Goal: Task Accomplishment & Management: Manage account settings

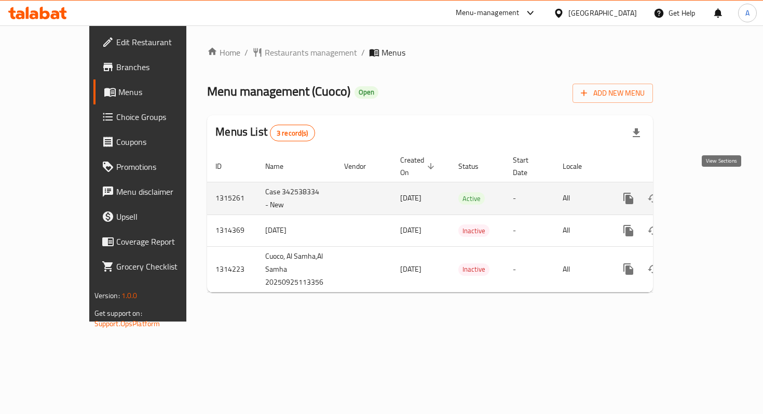
click at [710, 192] on icon "enhanced table" at bounding box center [703, 198] width 12 height 12
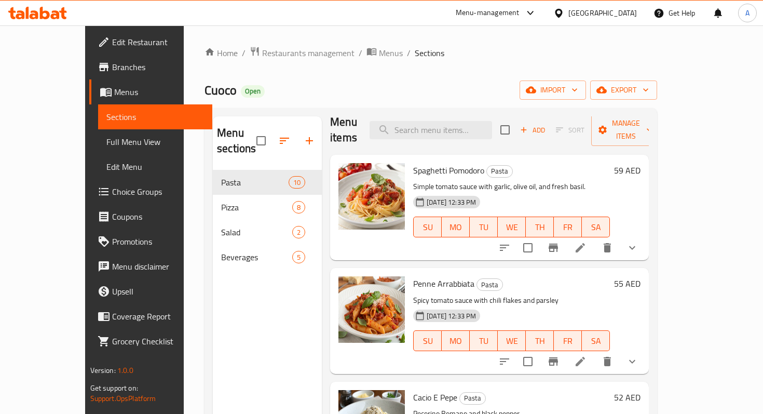
scroll to position [16, 0]
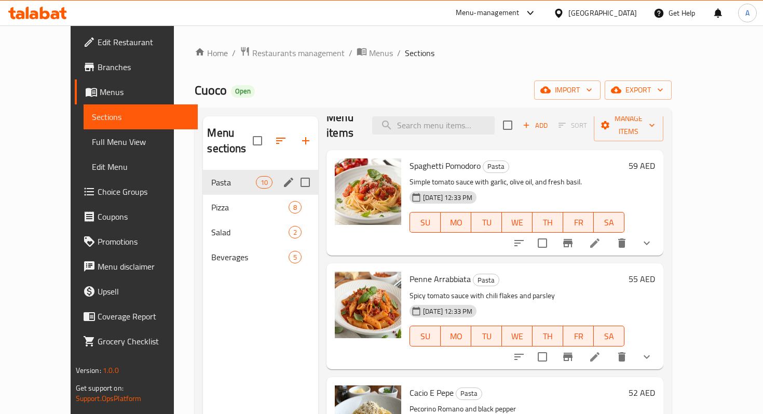
click at [203, 175] on div "Pasta 10" at bounding box center [260, 182] width 115 height 25
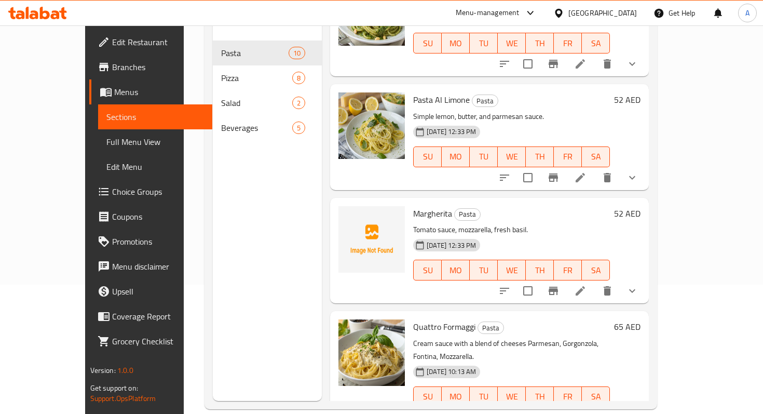
scroll to position [145, 0]
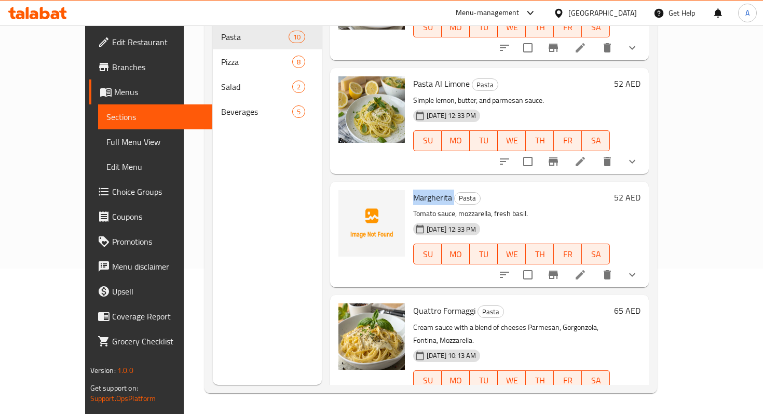
drag, startPoint x: 392, startPoint y: 182, endPoint x: 432, endPoint y: 182, distance: 40.0
click at [432, 190] on h6 "[PERSON_NAME]" at bounding box center [511, 197] width 197 height 15
click at [504, 190] on h6 "[PERSON_NAME]" at bounding box center [511, 197] width 197 height 15
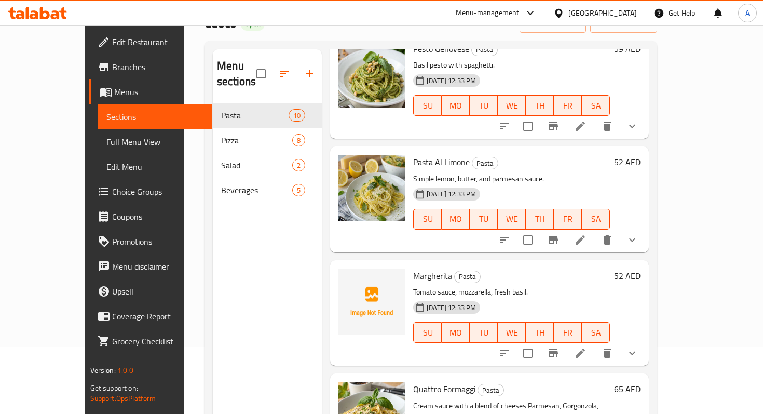
scroll to position [0, 0]
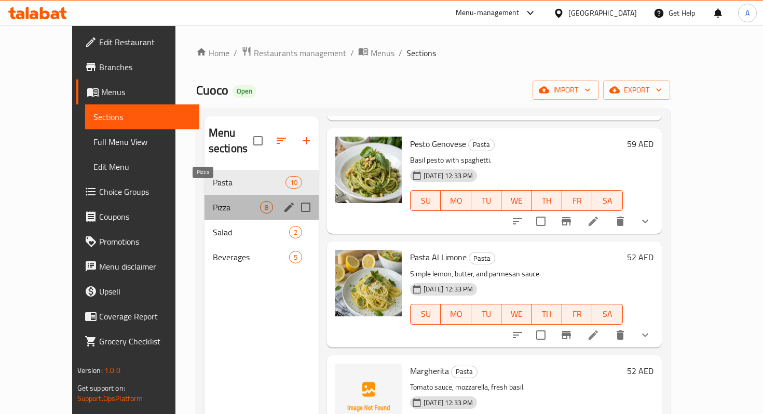
click at [213, 201] on span "Pizza" at bounding box center [236, 207] width 47 height 12
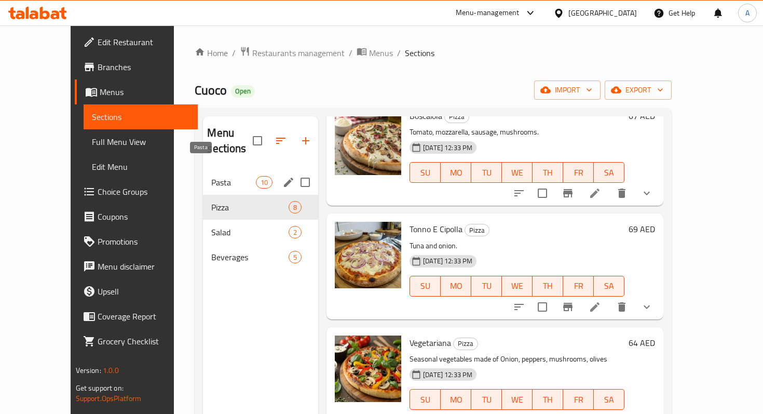
click at [213, 176] on span "Pasta" at bounding box center [233, 182] width 44 height 12
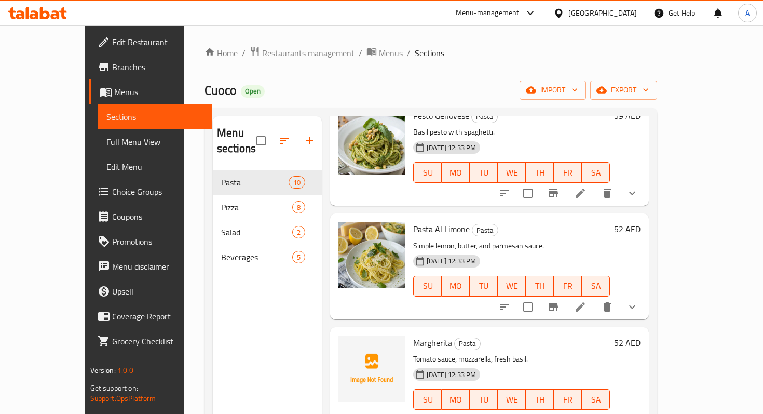
scroll to position [145, 0]
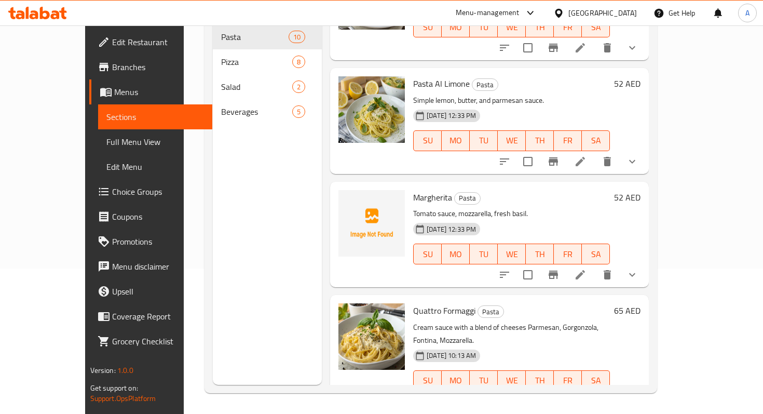
click at [413, 189] on span "Margherita" at bounding box center [432, 197] width 39 height 16
drag, startPoint x: 393, startPoint y: 182, endPoint x: 452, endPoint y: 181, distance: 58.7
click at [452, 190] on h6 "[PERSON_NAME]" at bounding box center [511, 197] width 197 height 15
click at [506, 190] on h6 "[PERSON_NAME]" at bounding box center [511, 197] width 197 height 15
drag, startPoint x: 394, startPoint y: 184, endPoint x: 434, endPoint y: 182, distance: 40.0
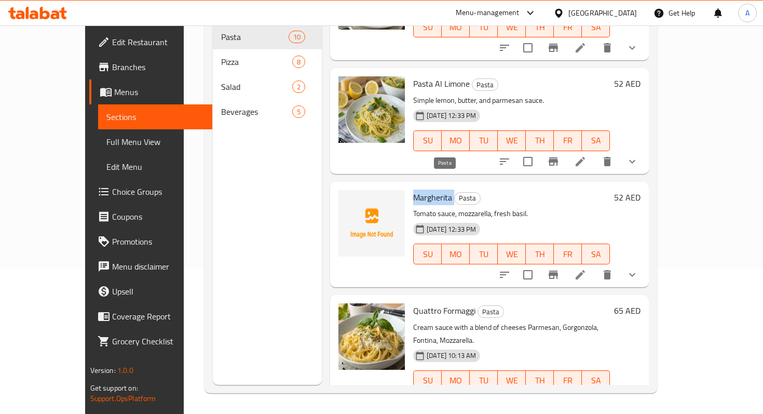
click at [434, 190] on h6 "[PERSON_NAME]" at bounding box center [511, 197] width 197 height 15
copy h6 "Margherita"
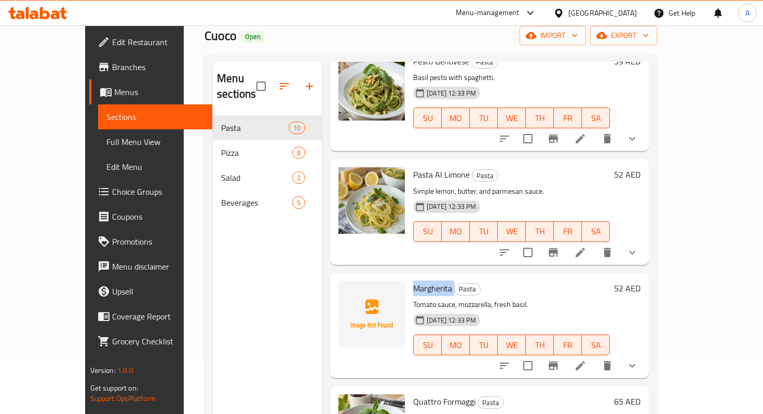
scroll to position [0, 0]
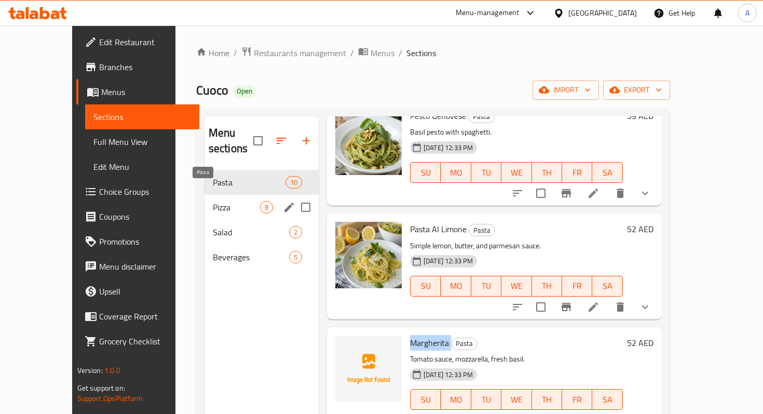
click at [213, 201] on span "Pizza" at bounding box center [236, 207] width 47 height 12
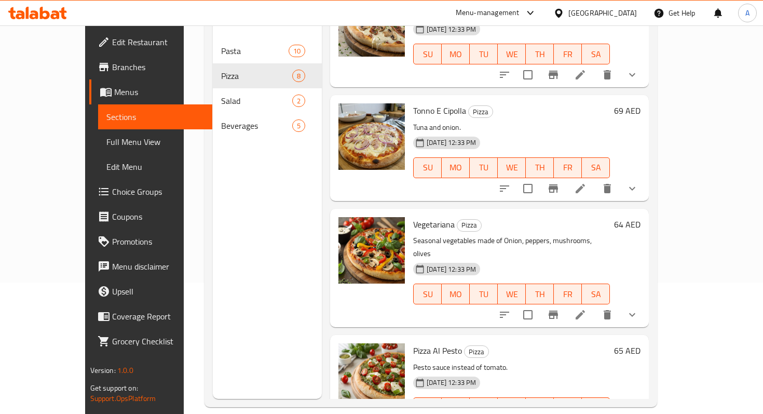
scroll to position [145, 0]
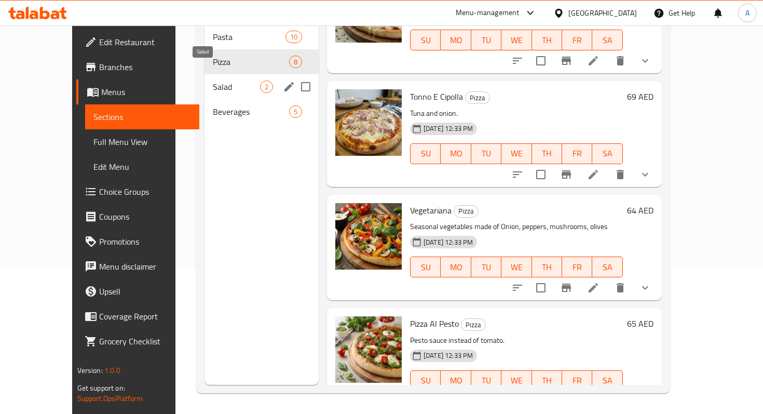
click at [213, 80] on span "Salad" at bounding box center [236, 86] width 47 height 12
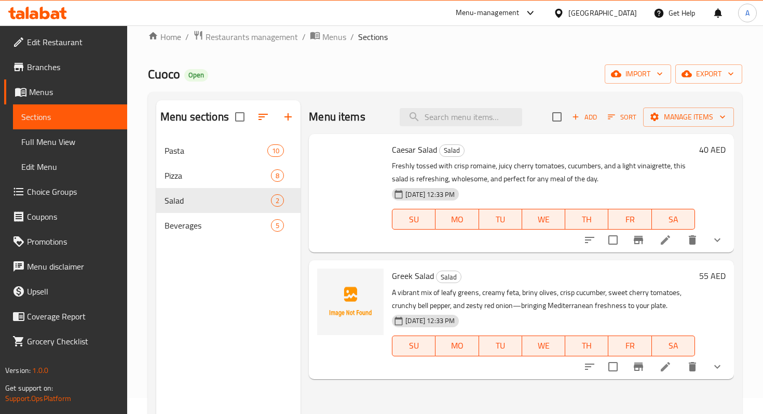
scroll to position [18, 0]
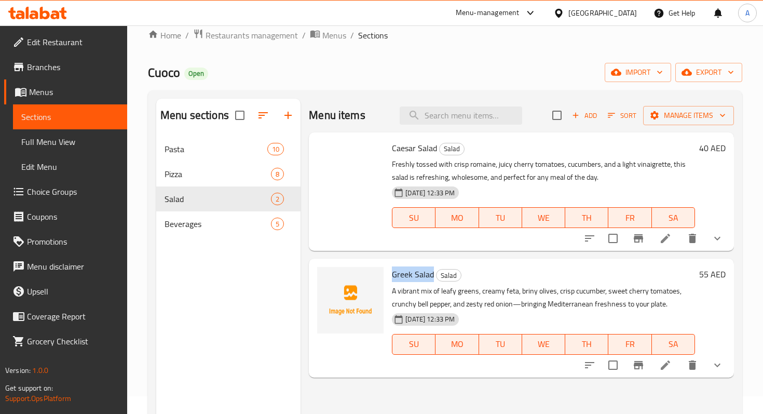
drag, startPoint x: 394, startPoint y: 275, endPoint x: 432, endPoint y: 276, distance: 39.0
click at [432, 276] on span "Greek Salad" at bounding box center [413, 274] width 42 height 16
copy span "Greek Salad"
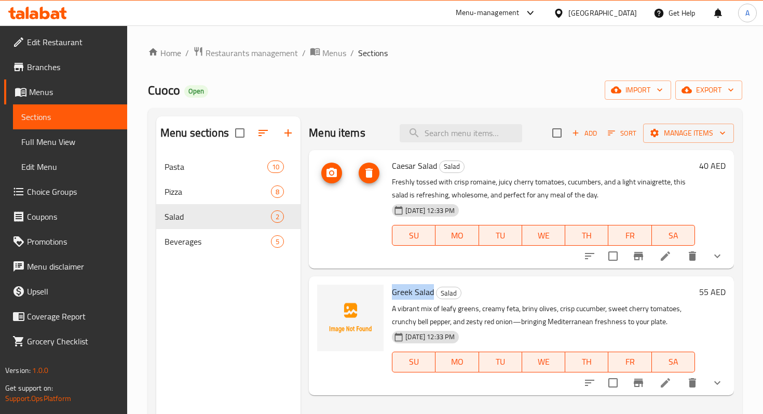
click at [378, 185] on img at bounding box center [350, 191] width 66 height 66
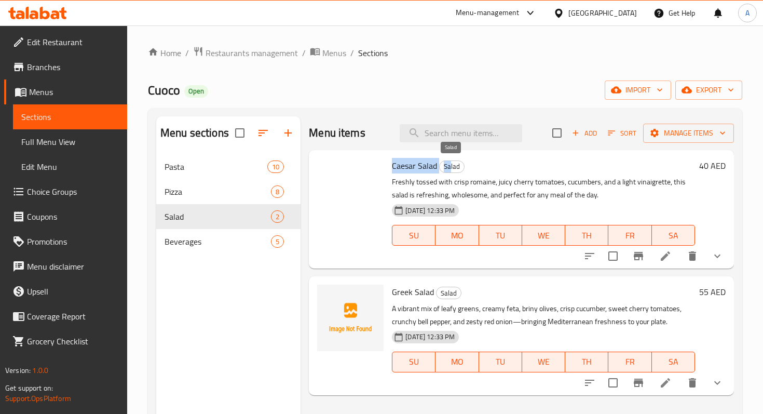
drag, startPoint x: 392, startPoint y: 168, endPoint x: 449, endPoint y: 168, distance: 57.1
click at [449, 168] on h6 "Caesar Salad Salad" at bounding box center [543, 165] width 303 height 15
copy h6 "Caesar Salad Sa"
click at [181, 211] on span "Salad" at bounding box center [203, 216] width 77 height 12
click at [181, 193] on span "Pizza" at bounding box center [203, 191] width 77 height 12
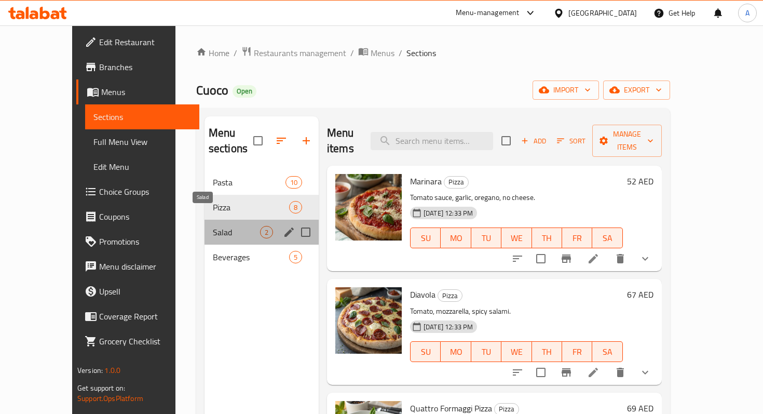
click at [213, 226] on span "Salad" at bounding box center [236, 232] width 47 height 12
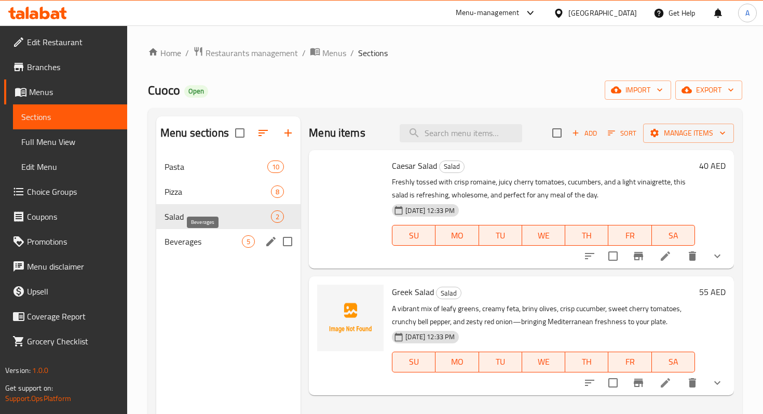
click at [172, 238] on span "Beverages" at bounding box center [203, 241] width 77 height 12
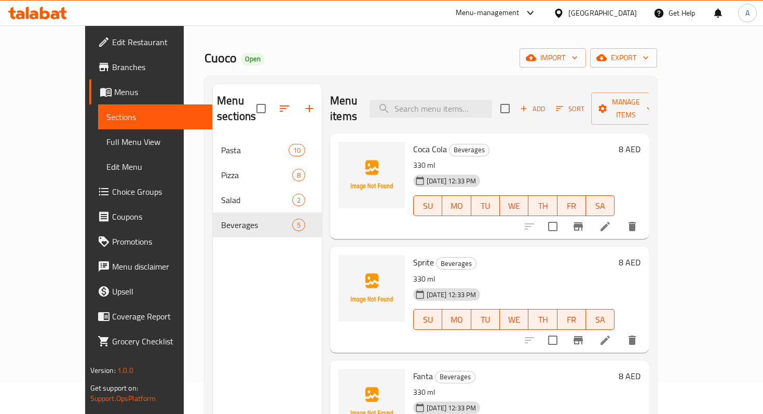
scroll to position [31, 0]
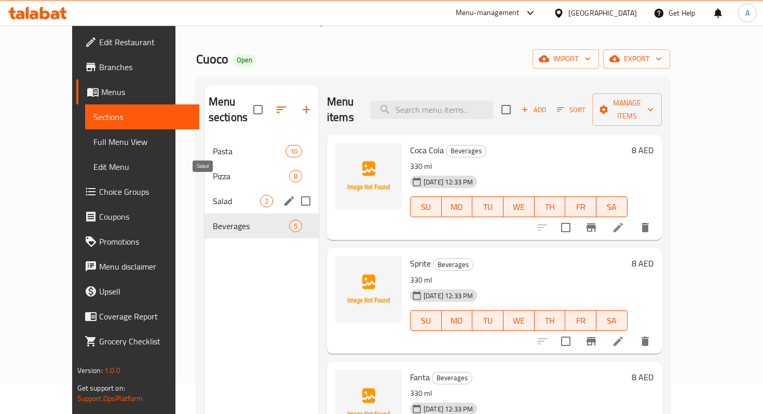
click at [213, 195] on span "Salad" at bounding box center [236, 201] width 47 height 12
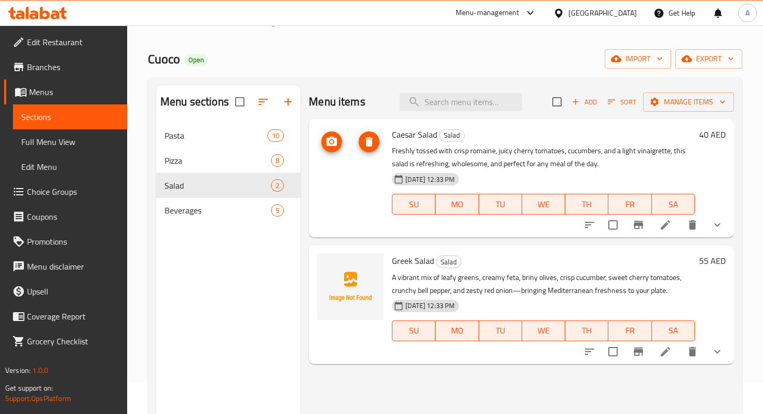
click at [329, 142] on icon "upload picture" at bounding box center [332, 141] width 10 height 9
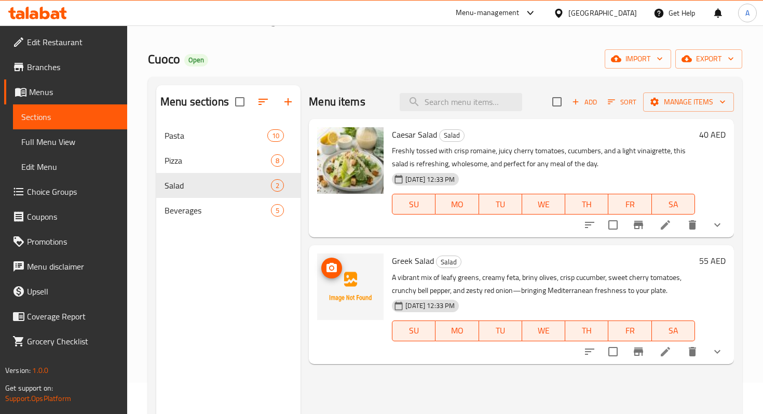
click at [357, 279] on img at bounding box center [350, 286] width 66 height 66
click at [334, 270] on icon "upload picture" at bounding box center [332, 267] width 10 height 9
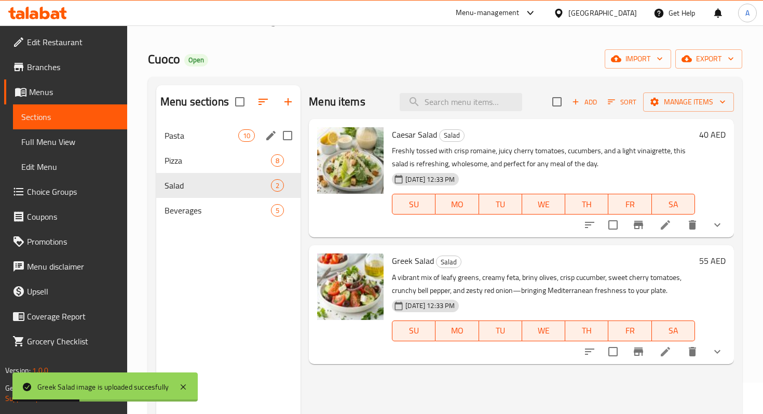
click at [196, 142] on div "Pasta 10" at bounding box center [228, 135] width 144 height 25
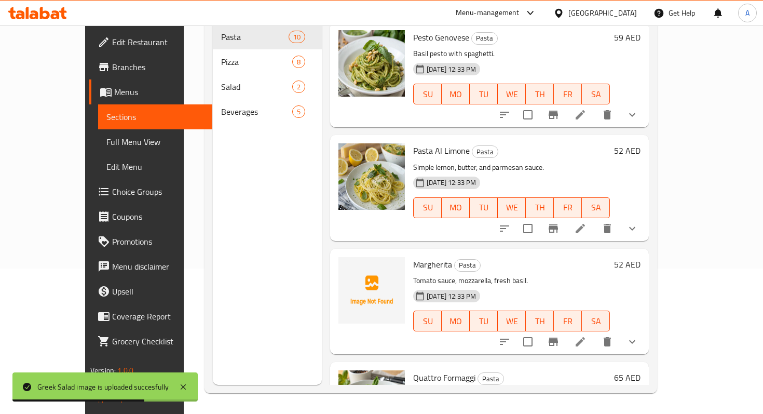
scroll to position [671, 0]
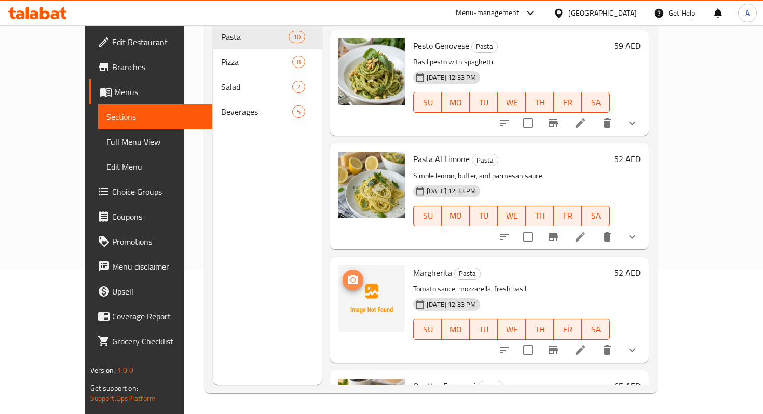
click at [348, 275] on icon "upload picture" at bounding box center [353, 279] width 10 height 9
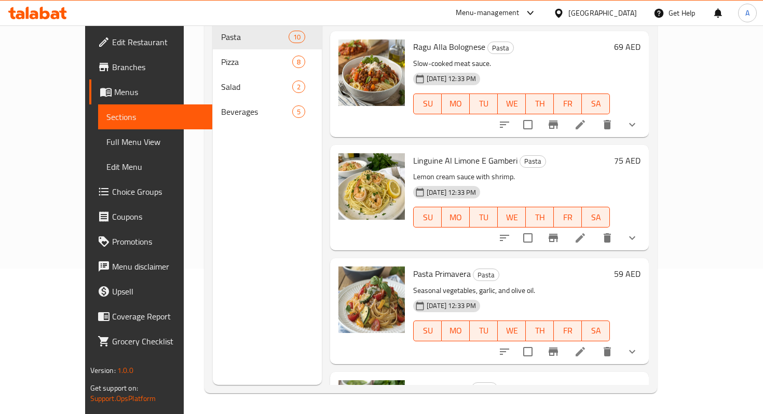
scroll to position [746, 0]
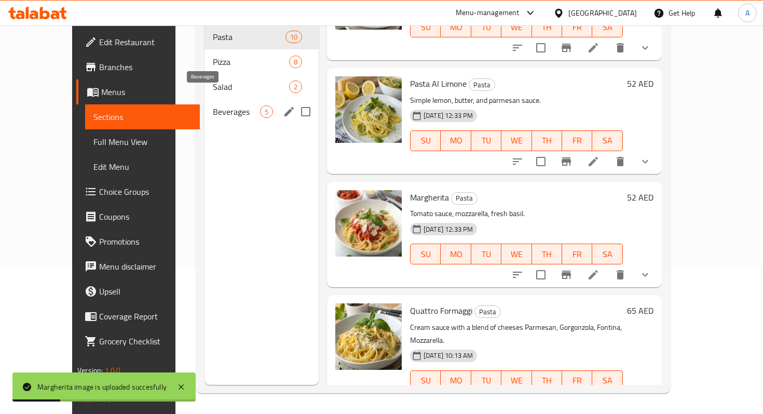
click at [213, 105] on span "Beverages" at bounding box center [236, 111] width 47 height 12
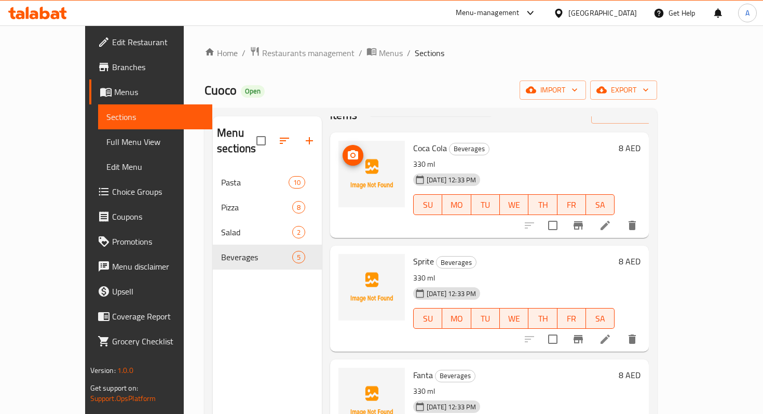
scroll to position [18, 0]
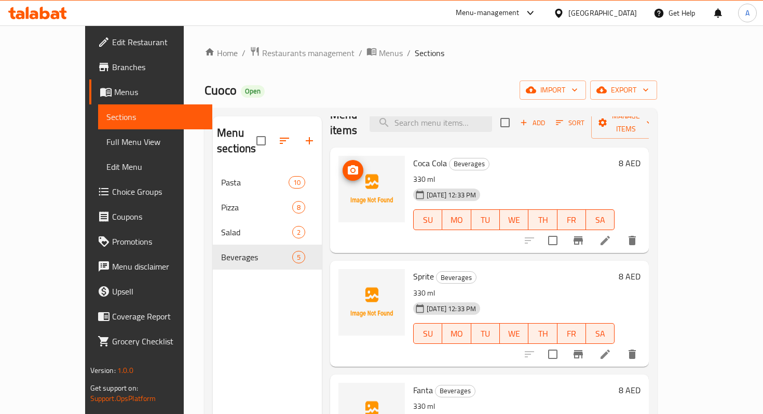
click at [347, 164] on icon "upload picture" at bounding box center [353, 170] width 12 height 12
click at [370, 179] on img at bounding box center [371, 189] width 66 height 66
click at [367, 156] on img at bounding box center [371, 189] width 66 height 66
click at [612, 234] on icon at bounding box center [605, 240] width 12 height 12
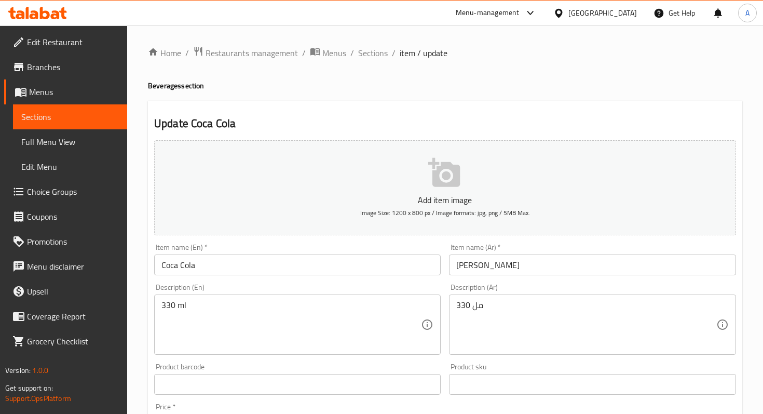
click at [454, 208] on span "Image Size: 1200 x 800 px / Image formats: jpg, png / 5MB Max." at bounding box center [445, 213] width 170 height 12
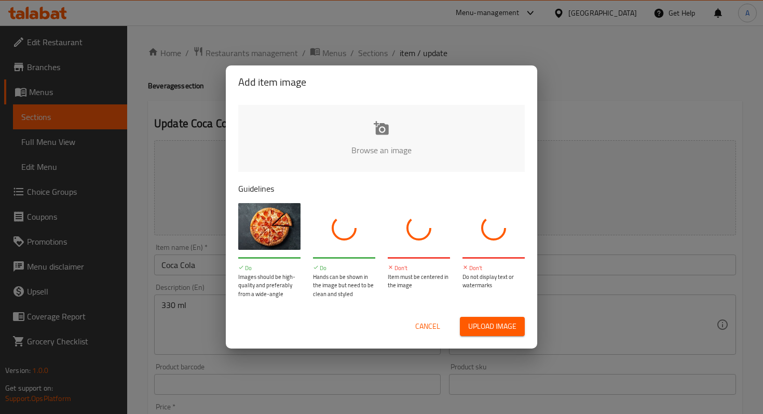
click at [345, 146] on input "file" at bounding box center [732, 153] width 988 height 97
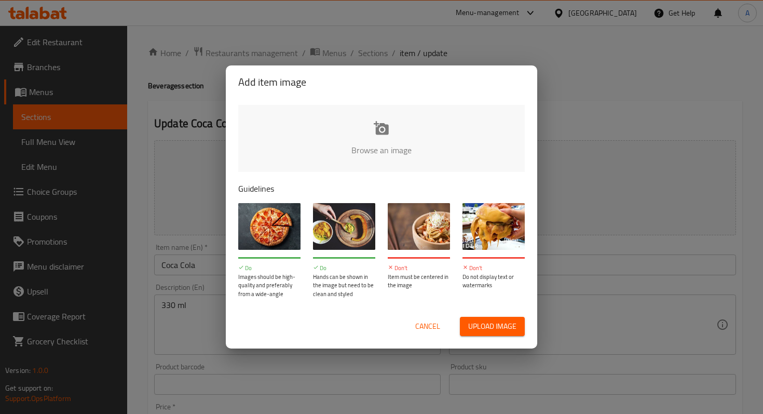
click at [372, 146] on input "file" at bounding box center [732, 153] width 988 height 97
click at [428, 317] on button "Cancel" at bounding box center [427, 326] width 33 height 19
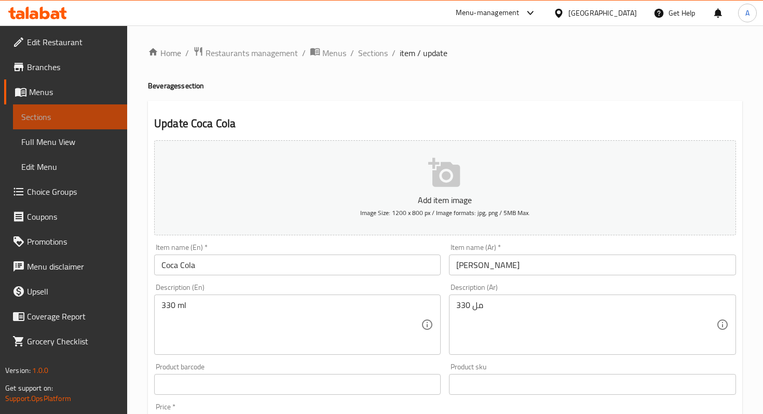
click at [107, 112] on span "Sections" at bounding box center [70, 117] width 98 height 12
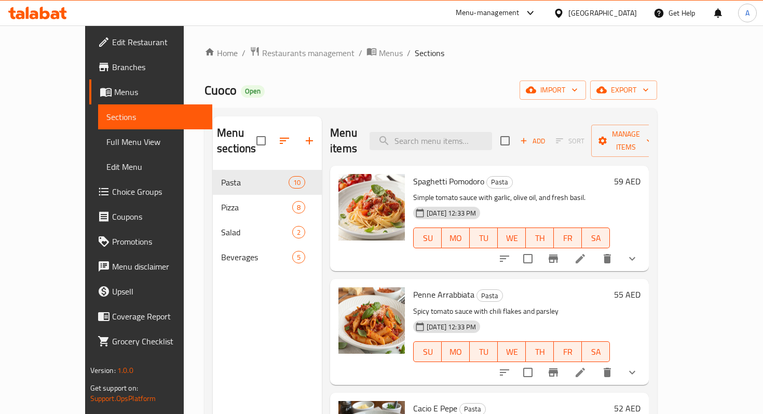
scroll to position [746, 0]
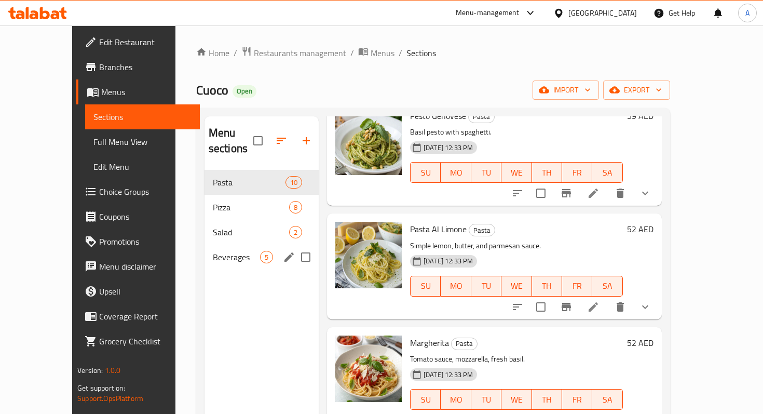
click at [205, 249] on div "Beverages 5" at bounding box center [262, 257] width 114 height 25
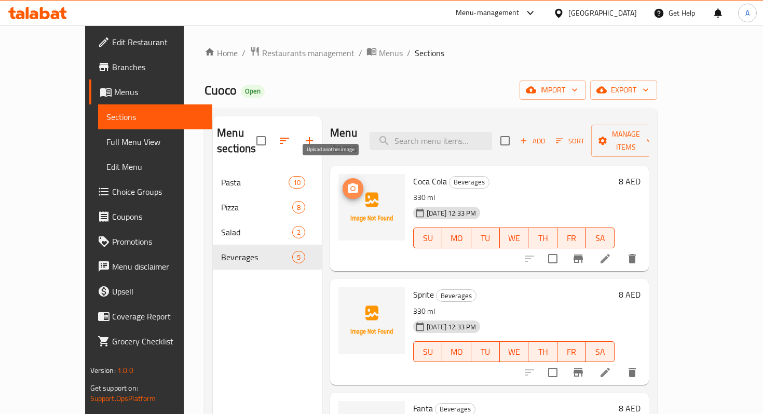
click at [343, 182] on span "upload picture" at bounding box center [353, 188] width 21 height 12
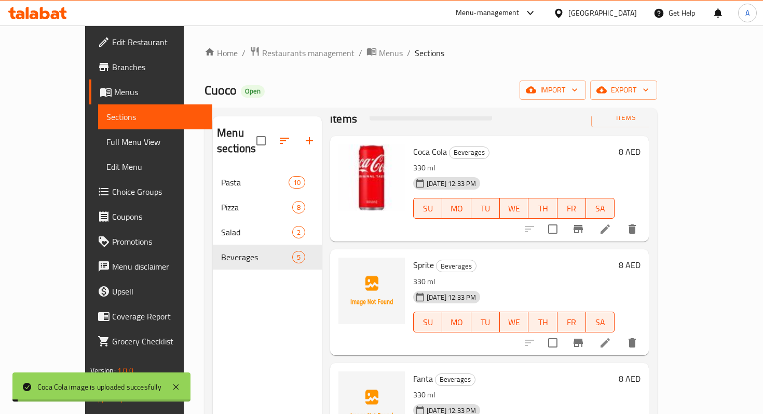
scroll to position [34, 0]
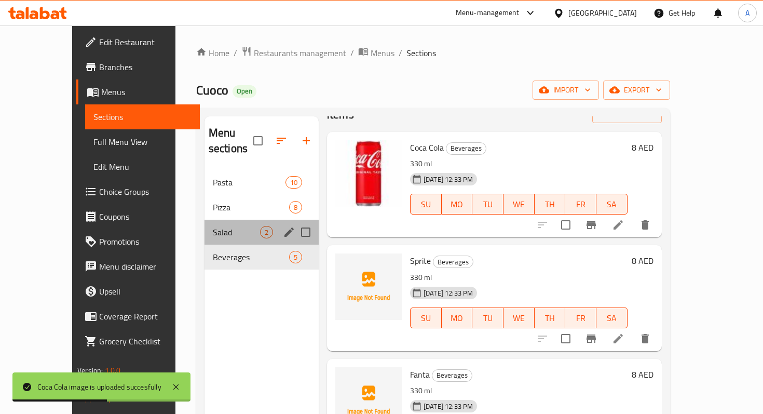
click at [209, 225] on div "Salad 2" at bounding box center [262, 232] width 114 height 25
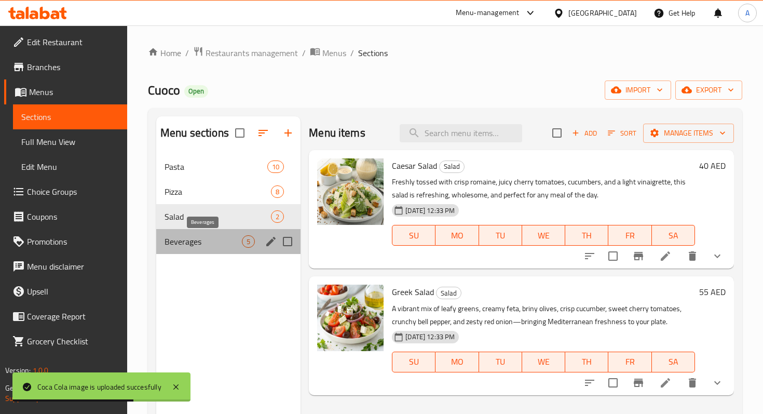
click at [211, 246] on span "Beverages" at bounding box center [203, 241] width 77 height 12
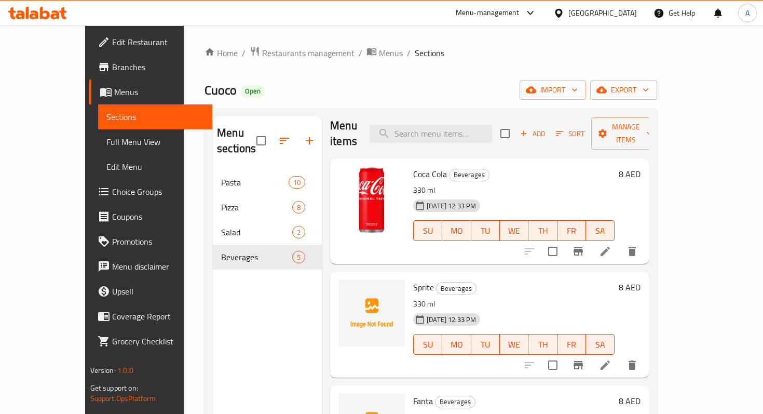
scroll to position [8, 0]
click at [348, 289] on icon "upload picture" at bounding box center [353, 293] width 10 height 9
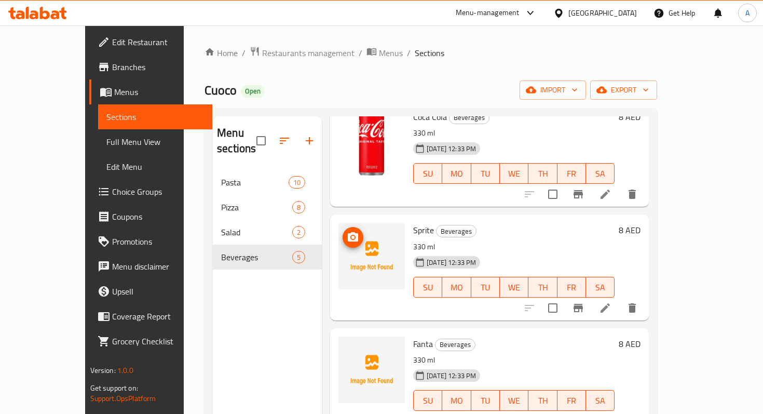
scroll to position [70, 0]
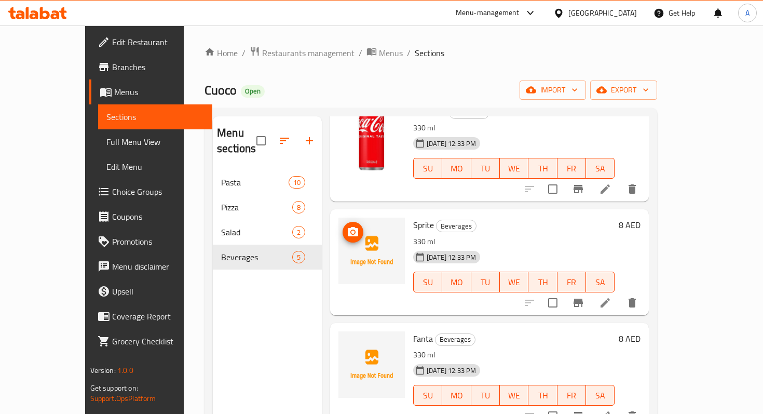
click at [346, 226] on img at bounding box center [371, 251] width 66 height 66
click at [343, 226] on span "upload picture" at bounding box center [353, 232] width 21 height 12
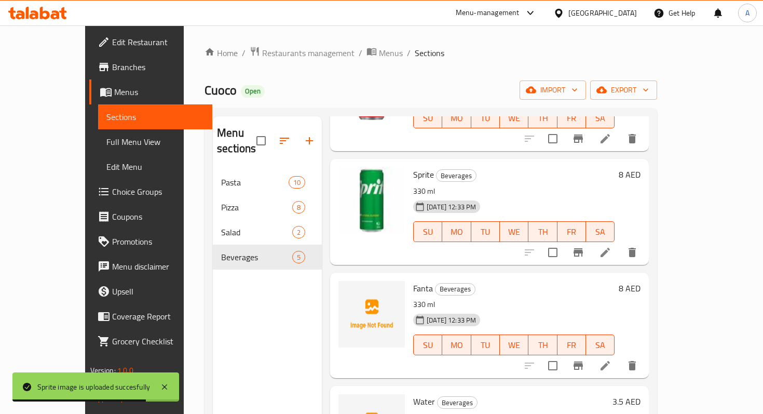
scroll to position [113, 0]
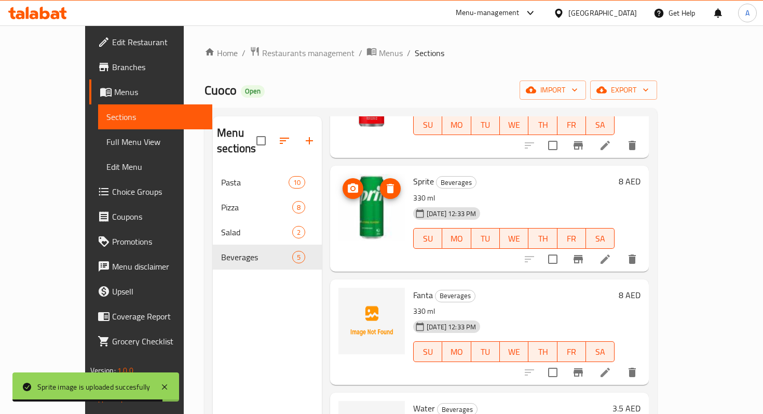
click at [357, 208] on img at bounding box center [371, 207] width 66 height 66
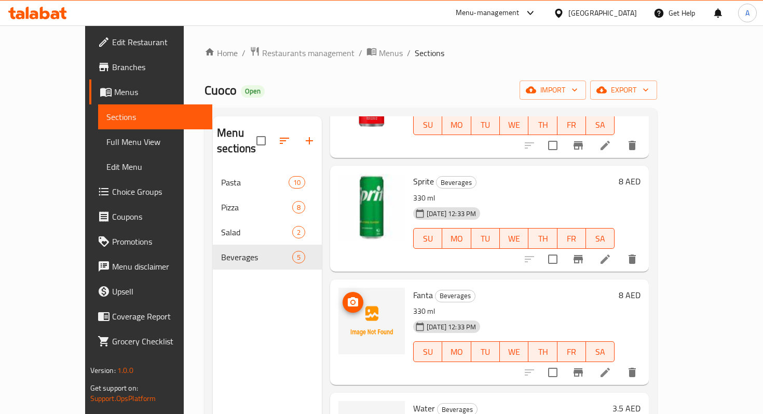
click at [369, 310] on img at bounding box center [371, 321] width 66 height 66
click at [342, 292] on img at bounding box center [371, 321] width 66 height 66
click at [348, 297] on icon "upload picture" at bounding box center [353, 301] width 10 height 9
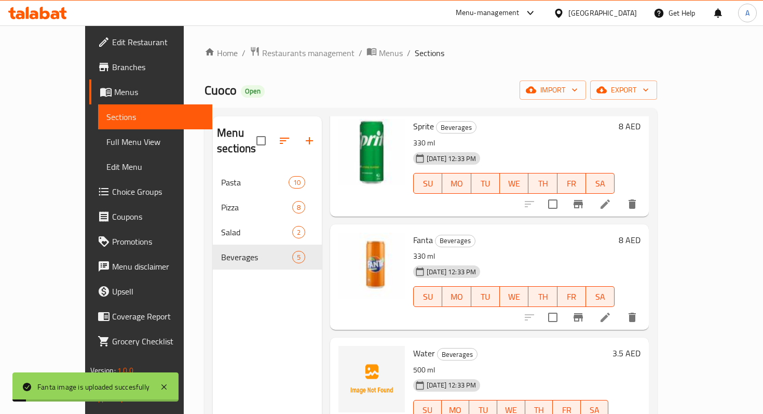
scroll to position [179, 0]
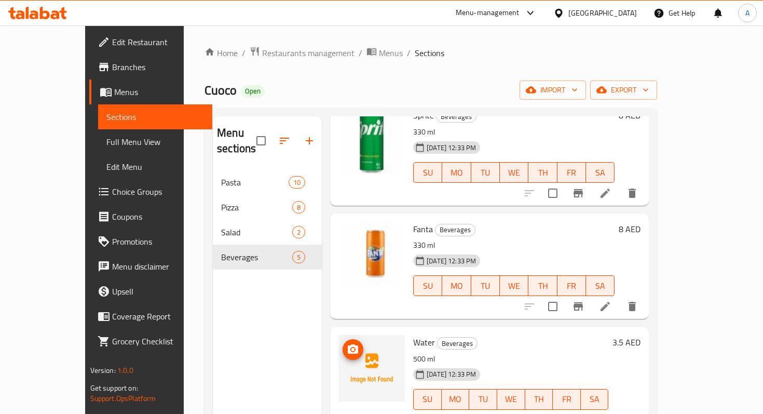
click at [346, 351] on img at bounding box center [371, 368] width 66 height 66
click at [348, 344] on icon "upload picture" at bounding box center [353, 348] width 10 height 9
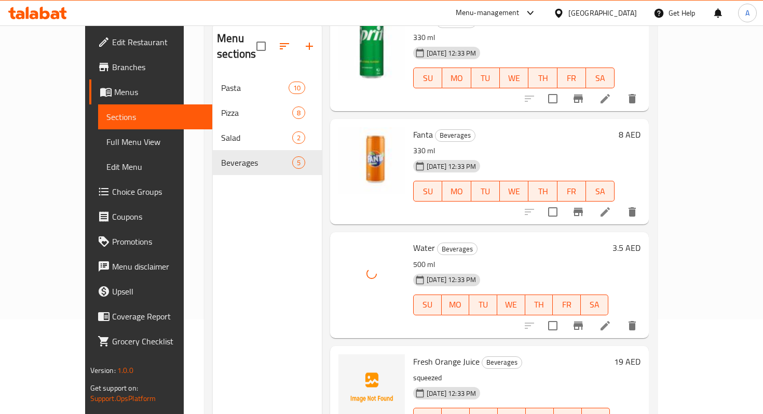
scroll to position [113, 0]
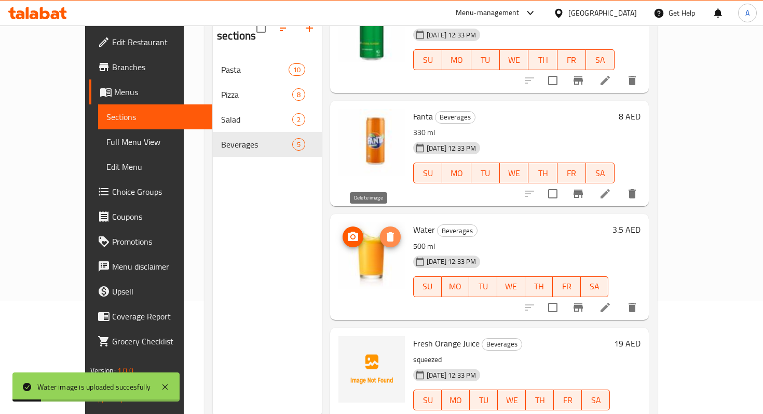
click at [384, 231] on icon "delete image" at bounding box center [390, 237] width 12 height 12
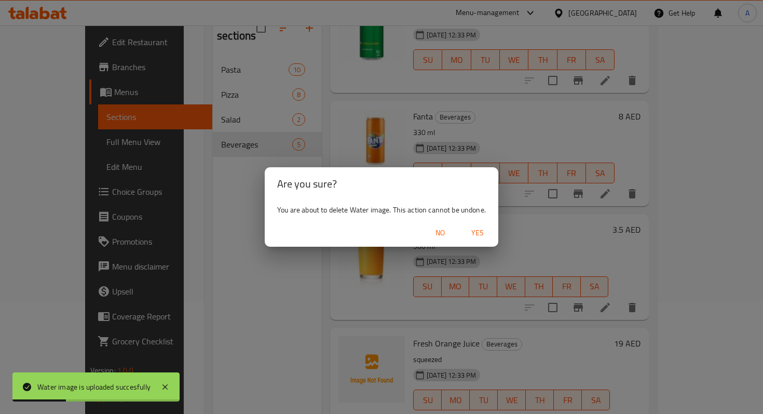
click at [477, 229] on span "Yes" at bounding box center [477, 232] width 25 height 13
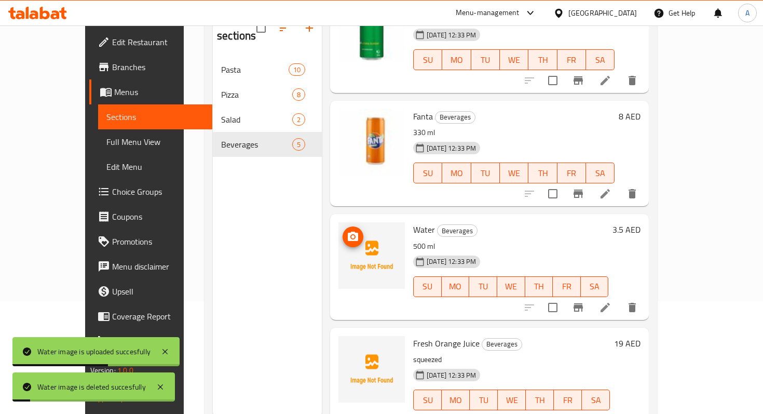
click at [348, 232] on icon "upload picture" at bounding box center [353, 236] width 10 height 9
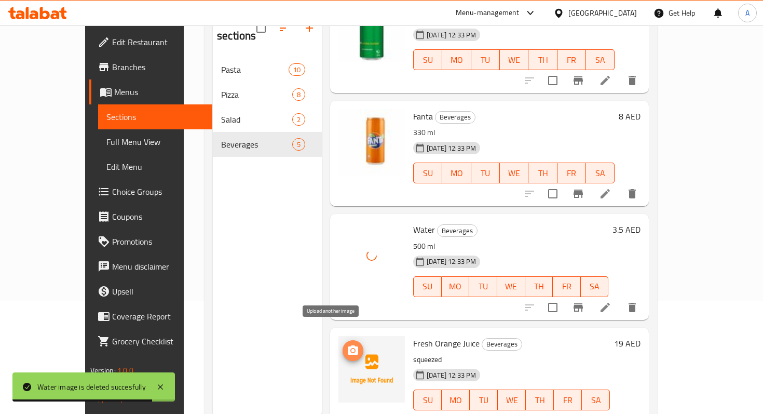
click at [347, 344] on icon "upload picture" at bounding box center [353, 350] width 12 height 12
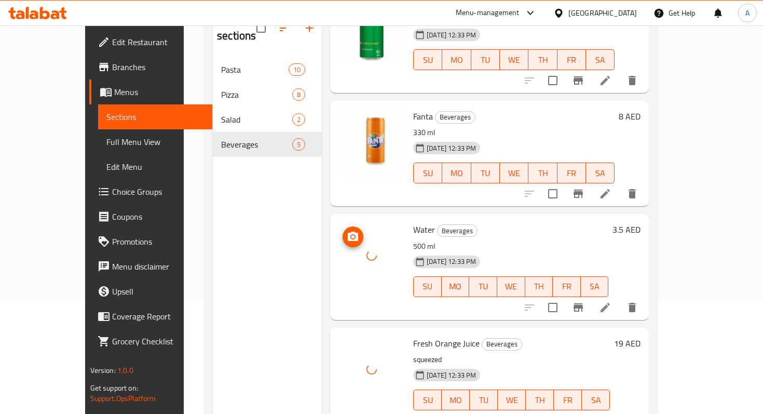
click at [347, 231] on icon "upload picture" at bounding box center [353, 237] width 12 height 12
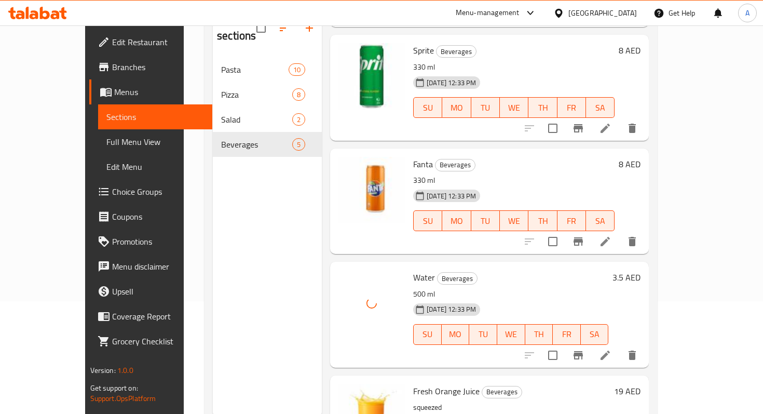
scroll to position [0, 0]
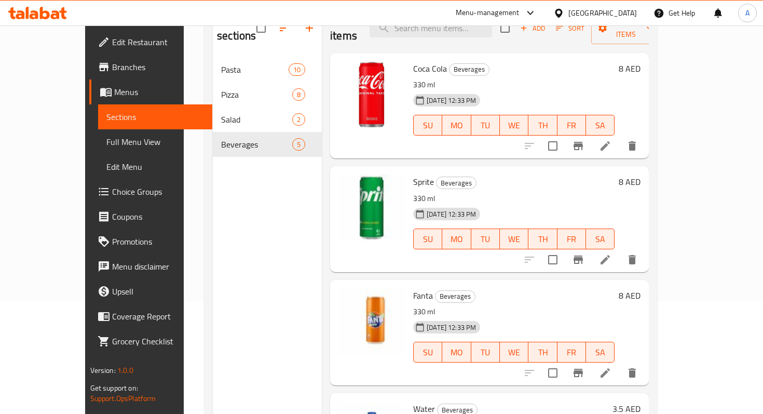
click at [112, 68] on span "Branches" at bounding box center [158, 67] width 92 height 12
